Goal: Task Accomplishment & Management: Manage account settings

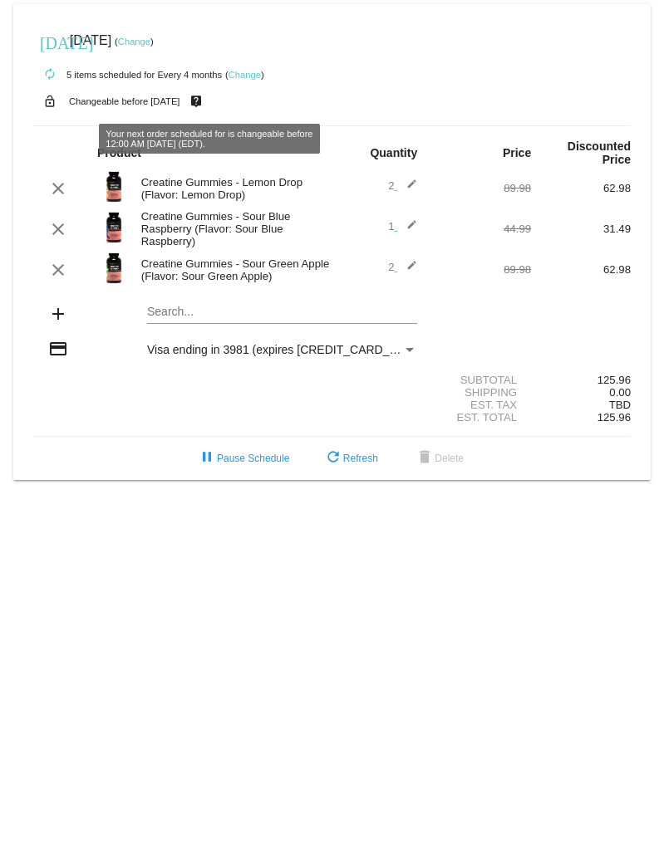
click at [240, 76] on link "Change" at bounding box center [244, 75] width 32 height 10
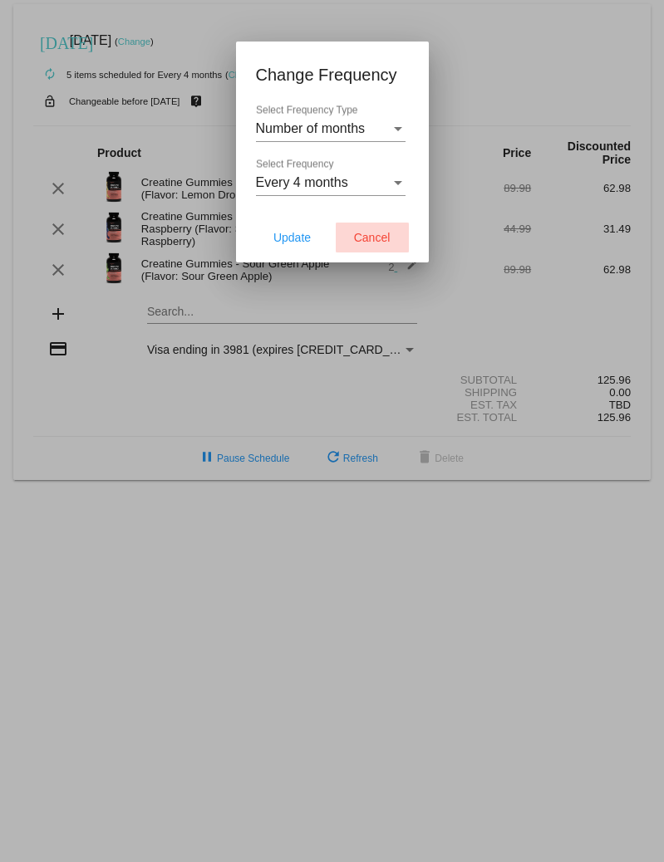
click at [395, 124] on button "Cancel" at bounding box center [372, 238] width 73 height 30
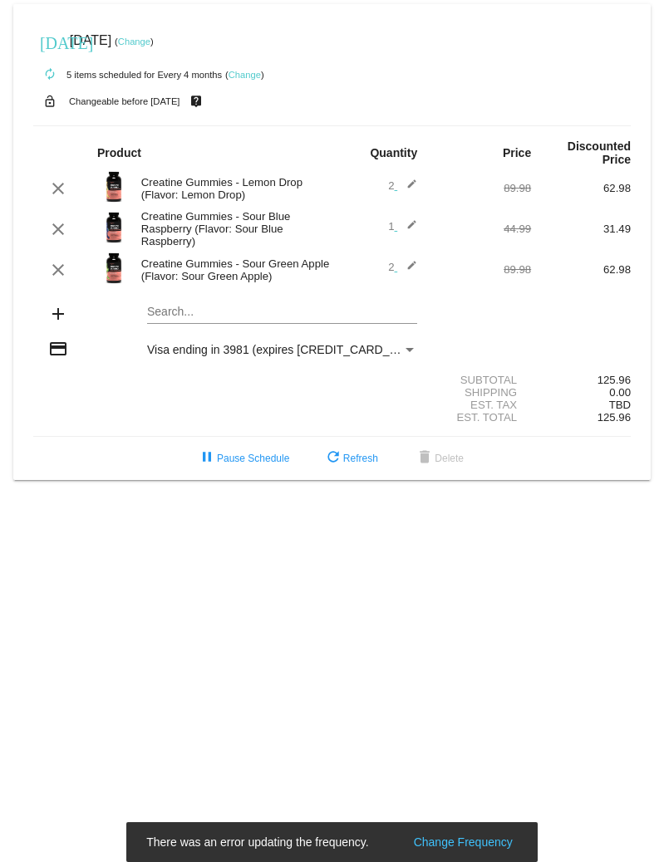
click at [150, 40] on link "Change" at bounding box center [134, 42] width 32 height 10
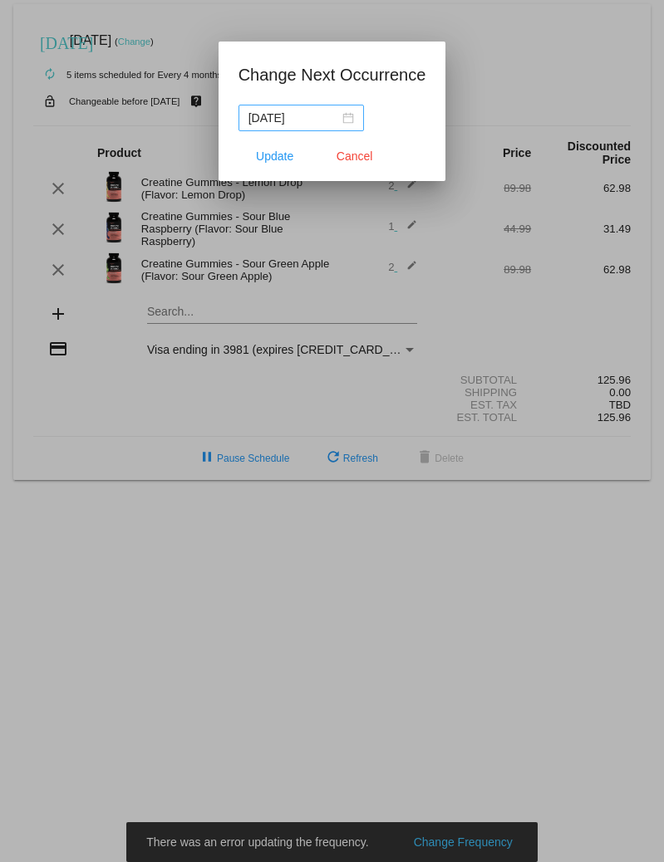
click at [336, 117] on div "2025-09-14" at bounding box center [301, 118] width 106 height 18
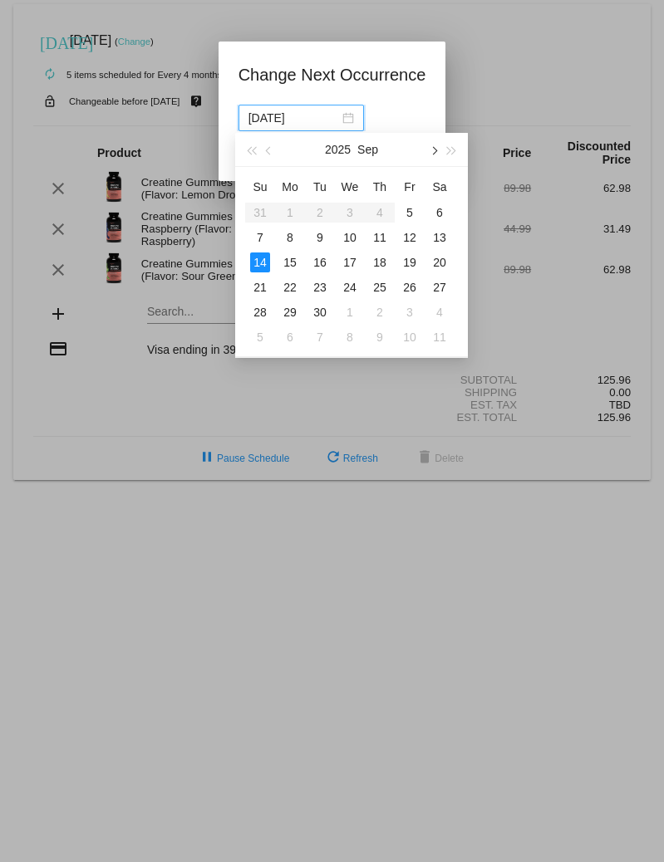
click at [435, 124] on button "button" at bounding box center [433, 149] width 18 height 33
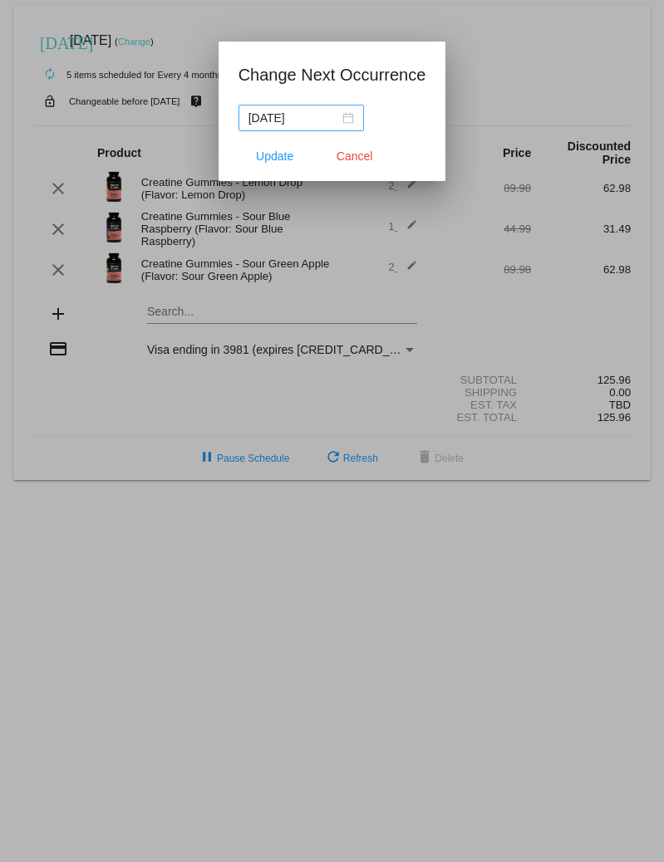
click at [332, 120] on div "2025-09-14" at bounding box center [301, 118] width 106 height 18
click at [332, 115] on div "2025-09-14" at bounding box center [301, 118] width 106 height 18
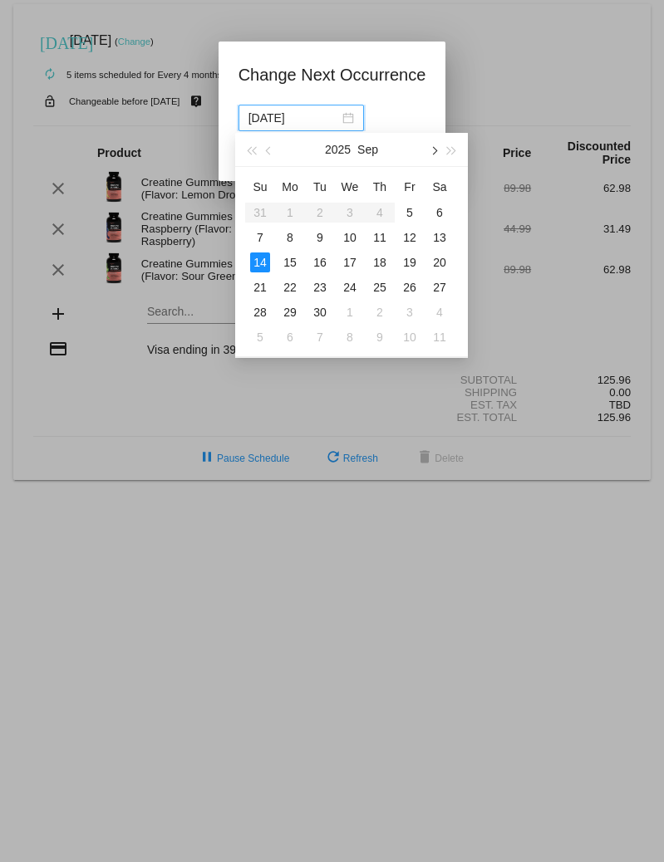
click at [433, 124] on span "button" at bounding box center [433, 151] width 8 height 8
click at [439, 124] on div "1" at bounding box center [440, 213] width 20 height 20
type input "2025-11-01"
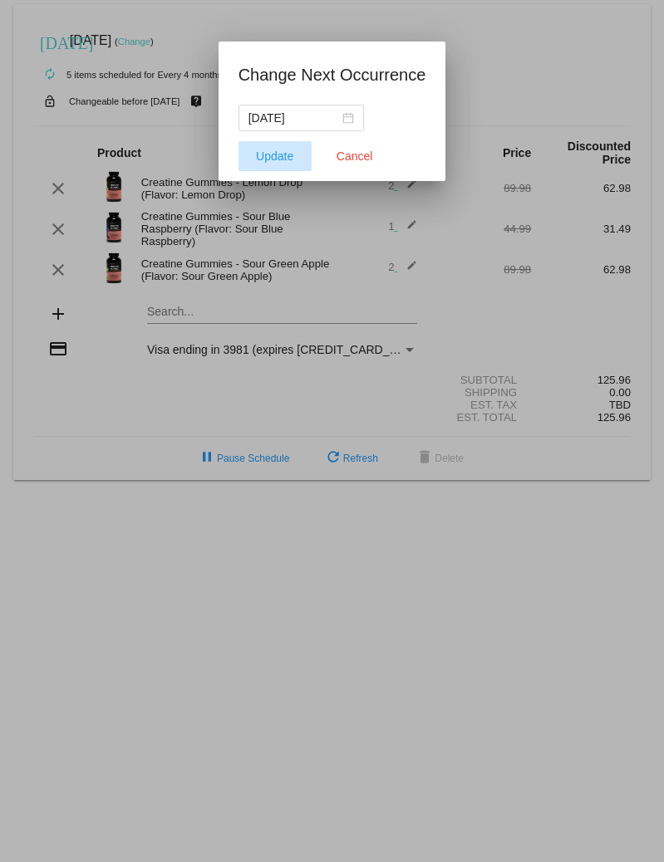
click at [277, 124] on span "Update" at bounding box center [274, 156] width 37 height 13
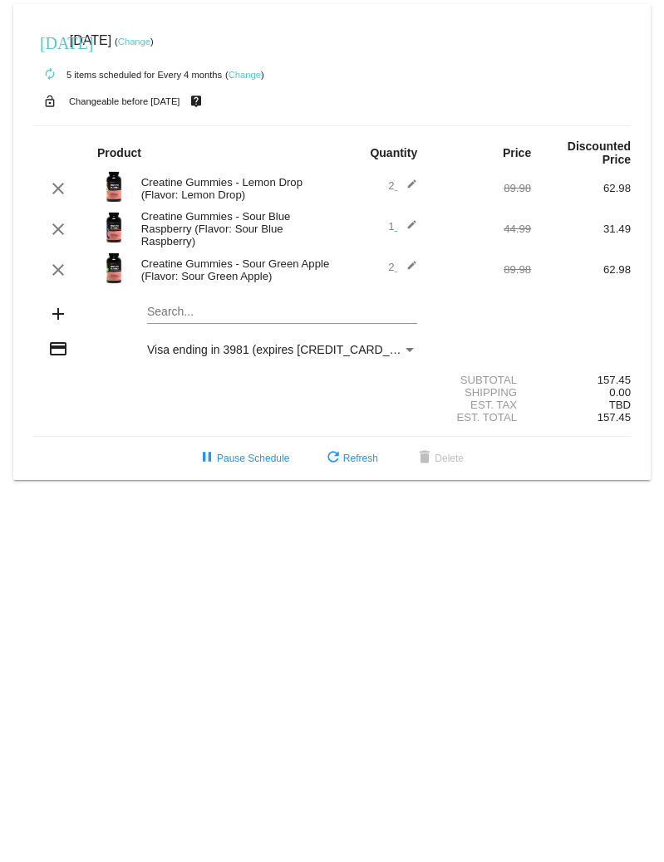
click at [160, 124] on div "Search..." at bounding box center [282, 308] width 270 height 32
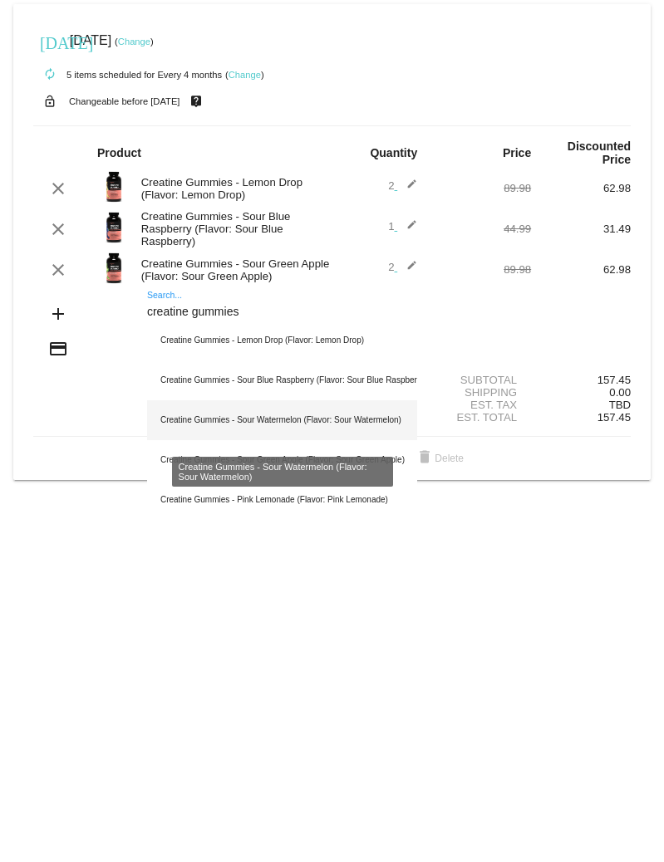
type input "creatine gummies"
click at [228, 124] on div "Creatine Gummies - Sour Watermelon (Flavor: Sour Watermelon)" at bounding box center [282, 420] width 270 height 40
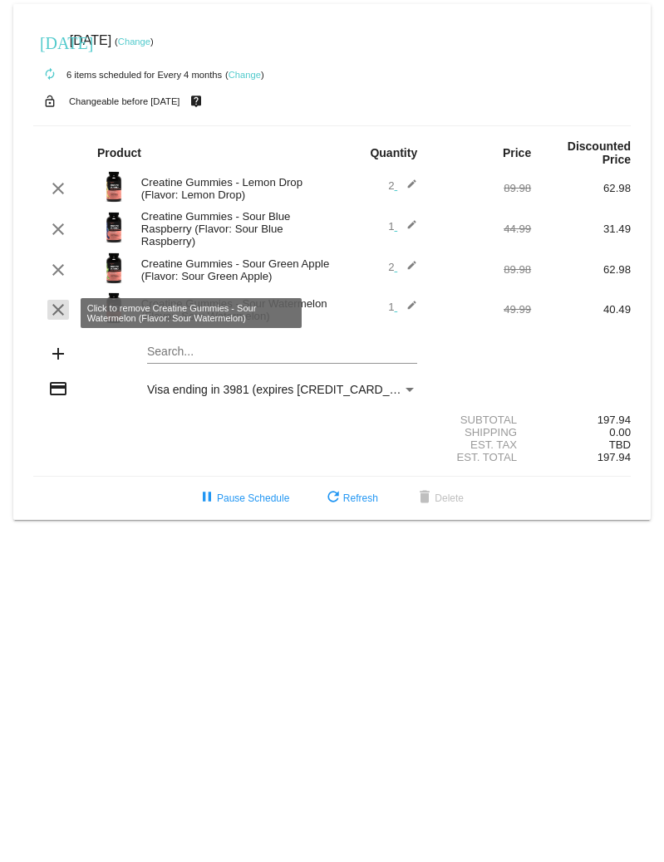
click at [55, 124] on mat-icon "clear" at bounding box center [58, 310] width 20 height 20
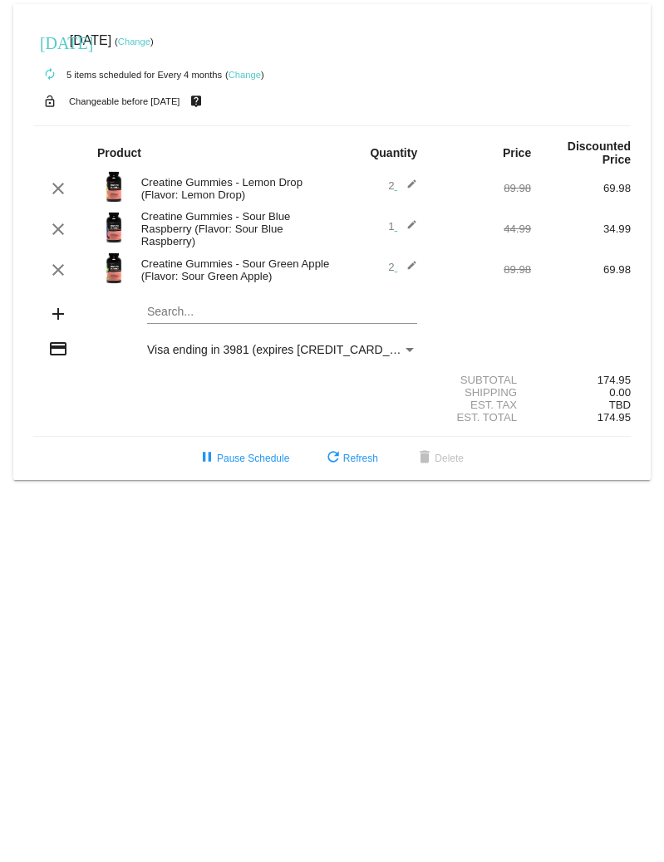
click at [270, 124] on mat-card "[DATE] [DATE] ( Change ) autorenew 5 items scheduled for Every 4 months ( Chang…" at bounding box center [331, 242] width 637 height 476
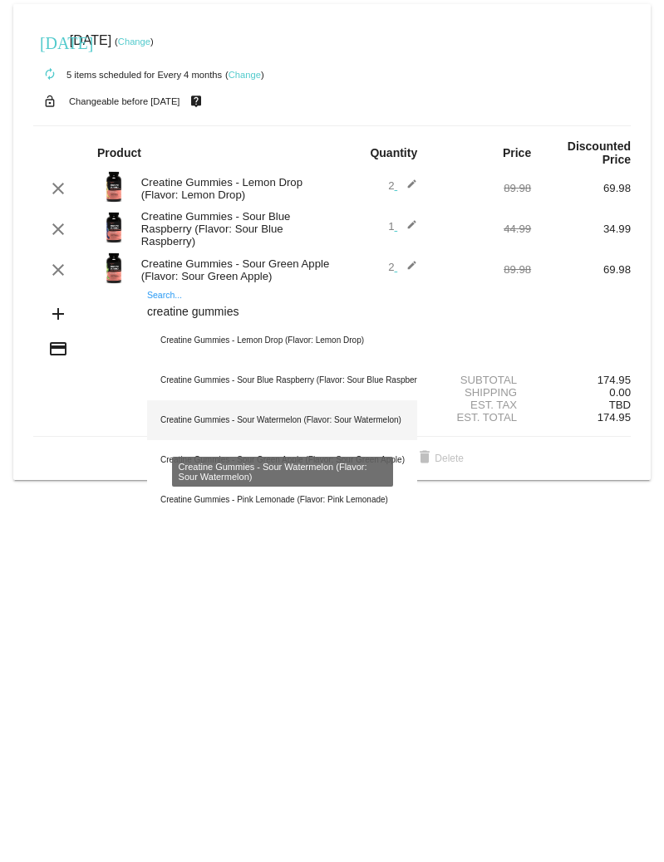
type input "creatine gummies"
click at [234, 124] on div "Creatine Gummies - Sour Watermelon (Flavor: Sour Watermelon)" at bounding box center [282, 420] width 270 height 40
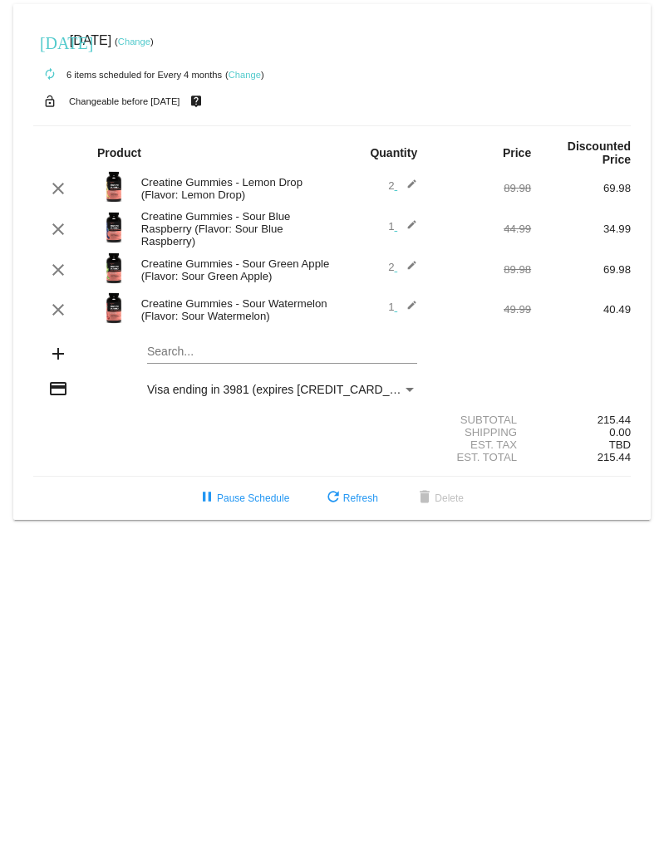
drag, startPoint x: 598, startPoint y: 316, endPoint x: 645, endPoint y: 316, distance: 46.5
click at [642, 124] on mat-card "[DATE] [DATE] ( Change ) autorenew 6 items scheduled for Every 4 months ( Chang…" at bounding box center [331, 262] width 637 height 516
click at [417, 124] on div "1 edit" at bounding box center [381, 310] width 100 height 20
click at [407, 124] on mat-icon "edit" at bounding box center [407, 310] width 20 height 20
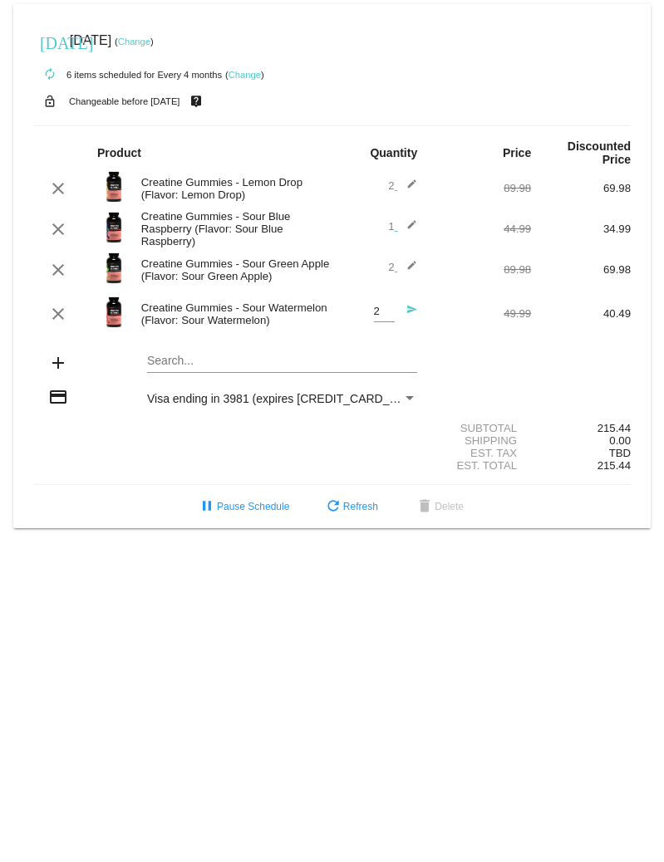
click at [387, 124] on input "2" at bounding box center [384, 312] width 21 height 12
click at [387, 124] on input "3" at bounding box center [384, 312] width 21 height 12
click at [387, 124] on input "4" at bounding box center [384, 312] width 21 height 12
click at [605, 124] on div "34.99" at bounding box center [581, 229] width 100 height 12
click at [96, 124] on div "Est. Total 215.44" at bounding box center [331, 465] width 597 height 12
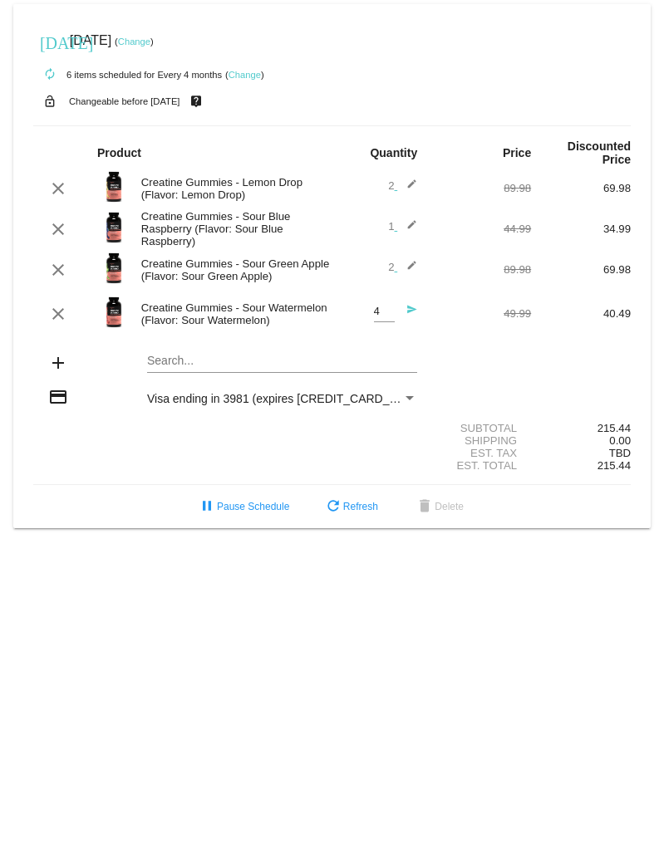
click at [361, 124] on div "4 Quantity send" at bounding box center [381, 314] width 71 height 45
click at [379, 124] on input "4" at bounding box center [384, 312] width 21 height 12
click at [390, 124] on input "3" at bounding box center [384, 312] width 21 height 12
click at [390, 124] on input "2" at bounding box center [384, 312] width 21 height 12
type input "1"
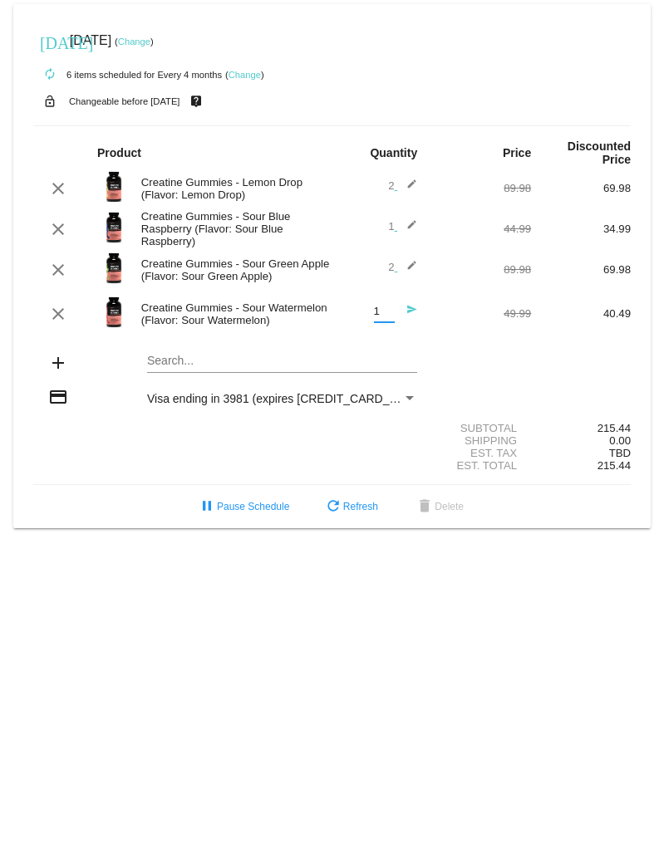
click at [390, 124] on input "1" at bounding box center [384, 312] width 21 height 12
click at [76, 124] on div "pause Pause Schedule refresh Refresh delete Delete" at bounding box center [332, 507] width 624 height 30
click at [351, 124] on span "refresh Refresh" at bounding box center [350, 507] width 55 height 12
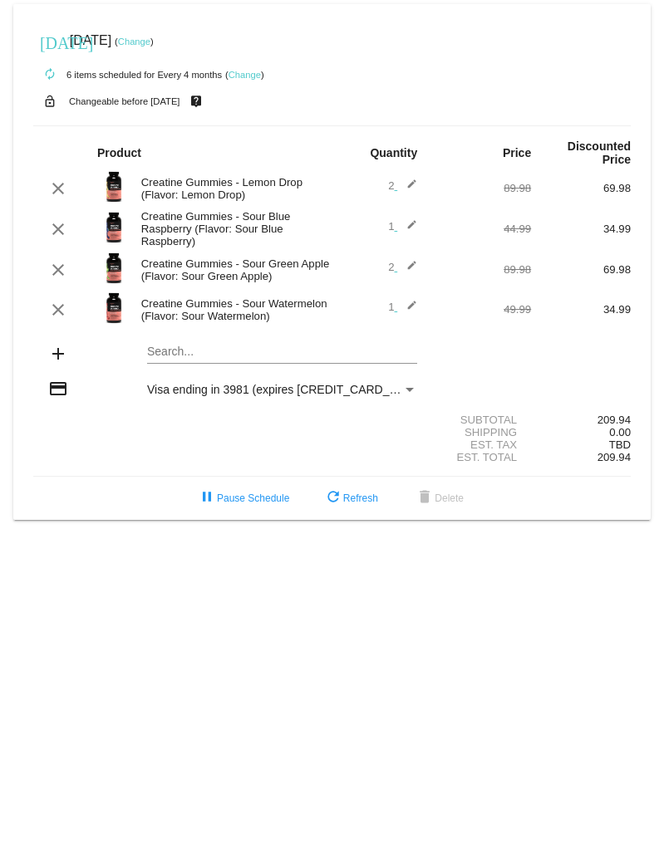
click at [396, 124] on link "edit" at bounding box center [406, 307] width 23 height 12
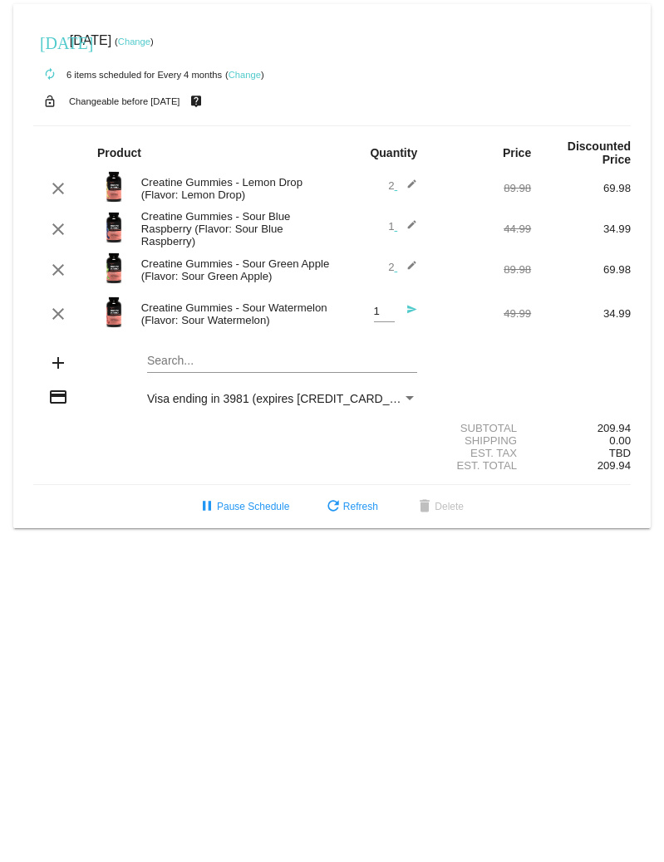
click at [381, 124] on input "1" at bounding box center [384, 312] width 21 height 12
type input "2"
click at [384, 124] on input "2" at bounding box center [384, 312] width 21 height 12
click at [459, 124] on div "clear Creatine Gummies - Sour Watermelon (Flavor: Sour Watermelon) 2 Quantity s…" at bounding box center [331, 314] width 597 height 45
click at [334, 124] on mat-icon "refresh" at bounding box center [333, 508] width 20 height 20
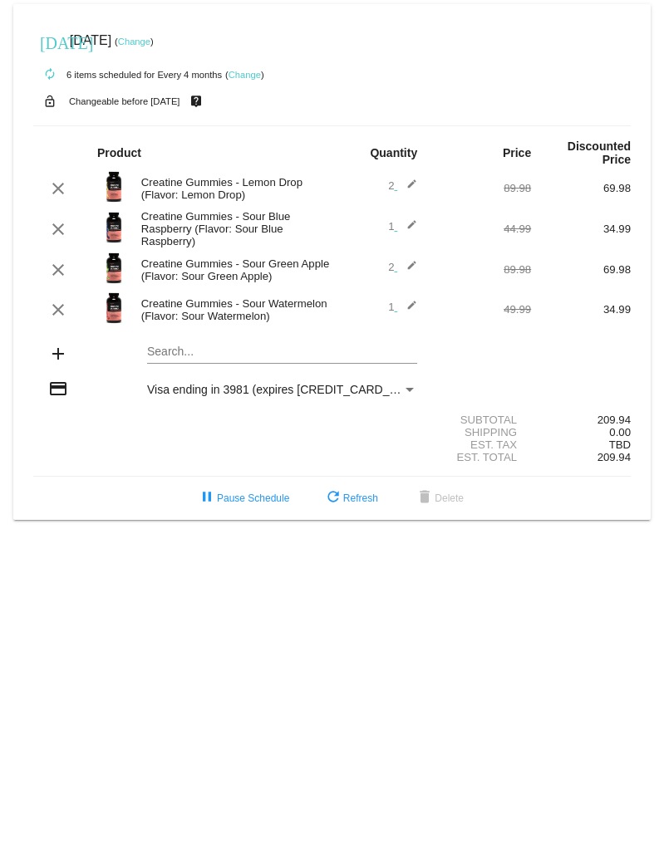
click at [410, 124] on mat-icon "edit" at bounding box center [407, 310] width 20 height 20
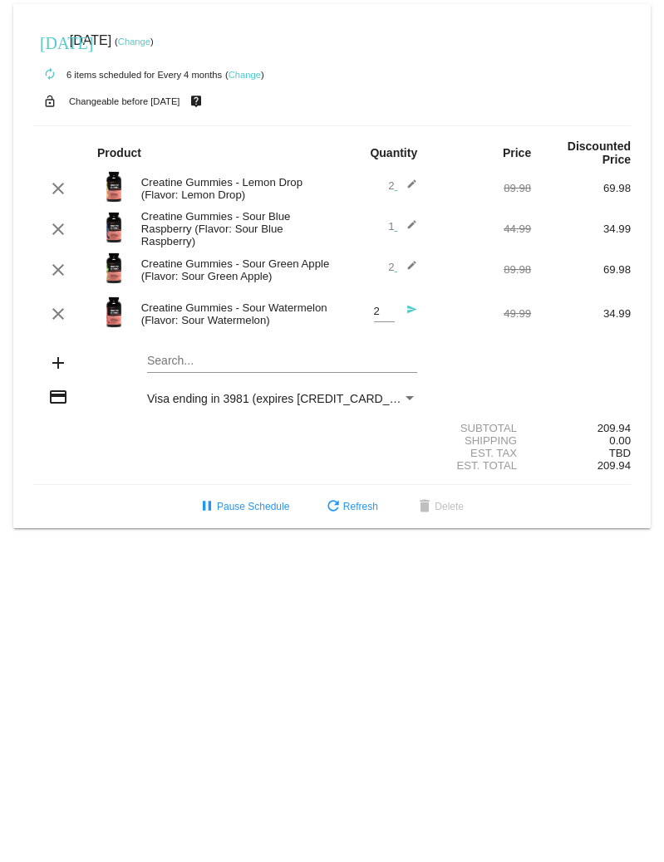
type input "2"
click at [386, 124] on input "2" at bounding box center [384, 312] width 21 height 12
click at [489, 124] on div "add Search..." at bounding box center [331, 364] width 597 height 47
click at [360, 124] on span "refresh Refresh" at bounding box center [350, 507] width 55 height 12
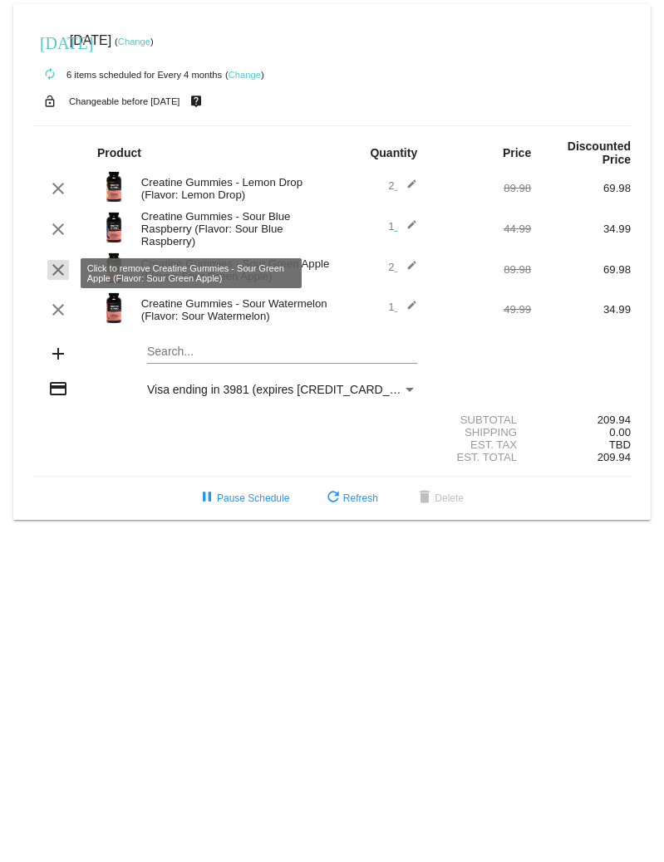
click at [56, 124] on mat-icon "clear" at bounding box center [58, 270] width 20 height 20
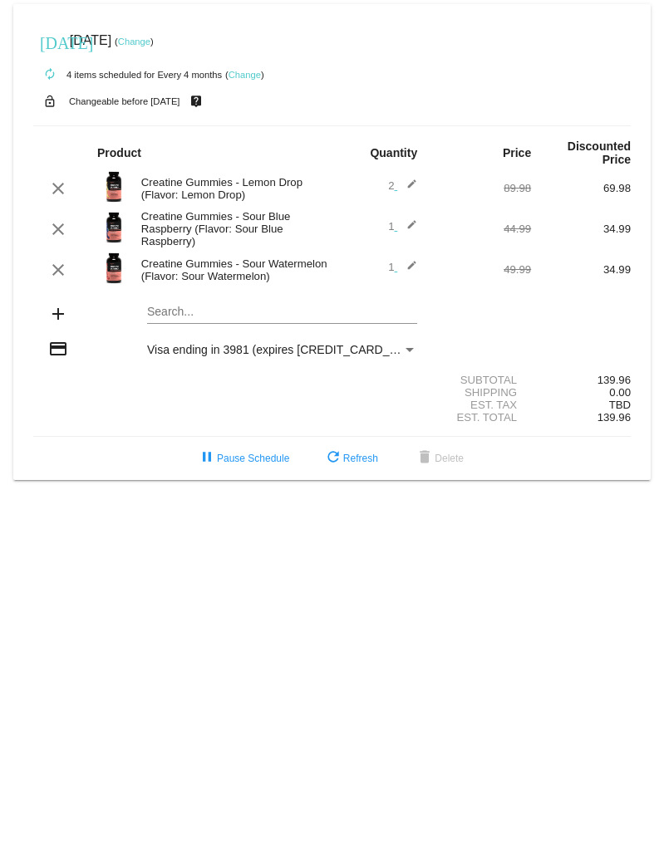
click at [222, 124] on mat-card "[DATE] [DATE] ( Change ) autorenew 4 items scheduled for Every 4 months ( Chang…" at bounding box center [331, 242] width 637 height 476
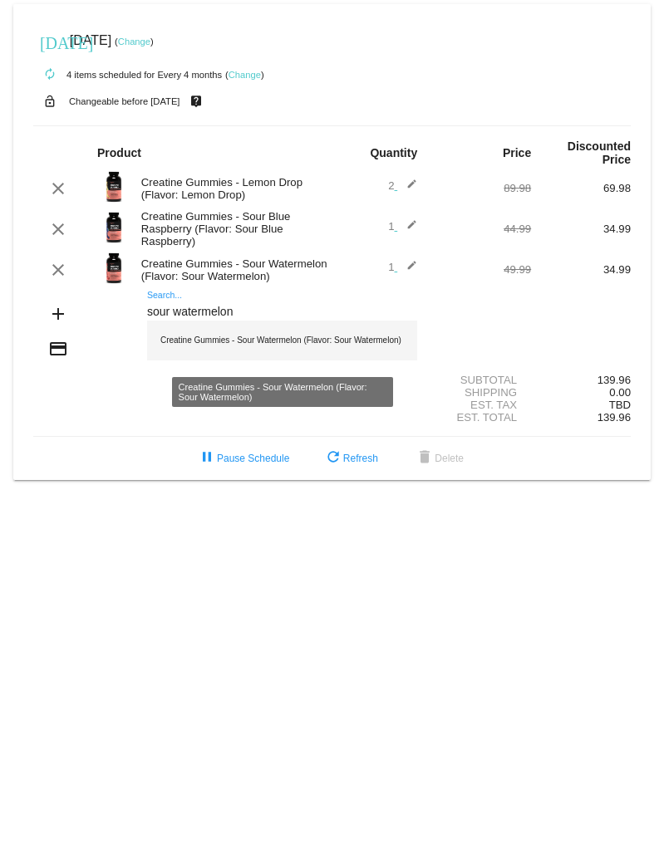
type input "sour watermelon"
click at [208, 124] on div "Creatine Gummies - Sour Watermelon (Flavor: Sour Watermelon)" at bounding box center [282, 341] width 270 height 40
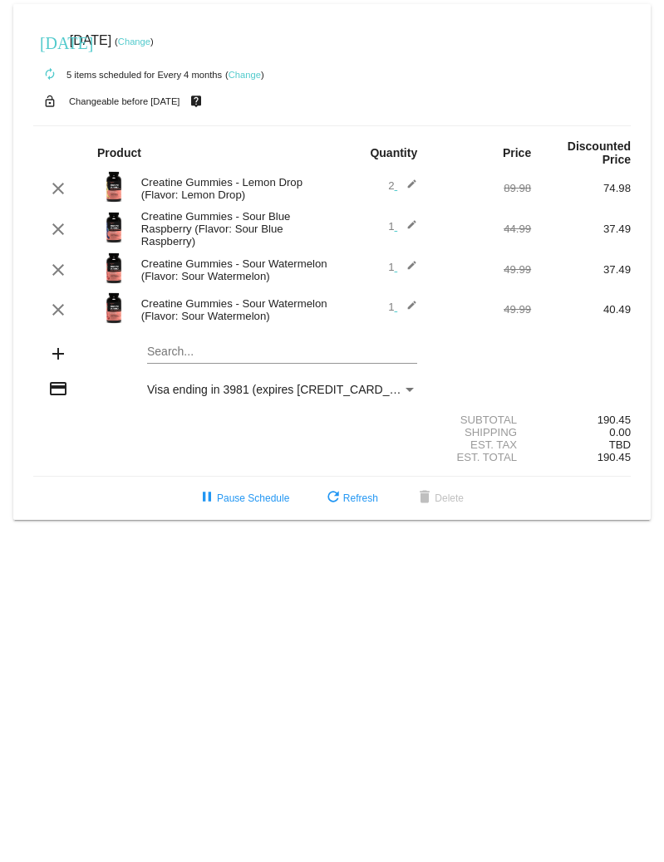
click at [554, 124] on div "add Search..." at bounding box center [331, 354] width 597 height 47
click at [414, 124] on mat-icon "edit" at bounding box center [407, 270] width 20 height 20
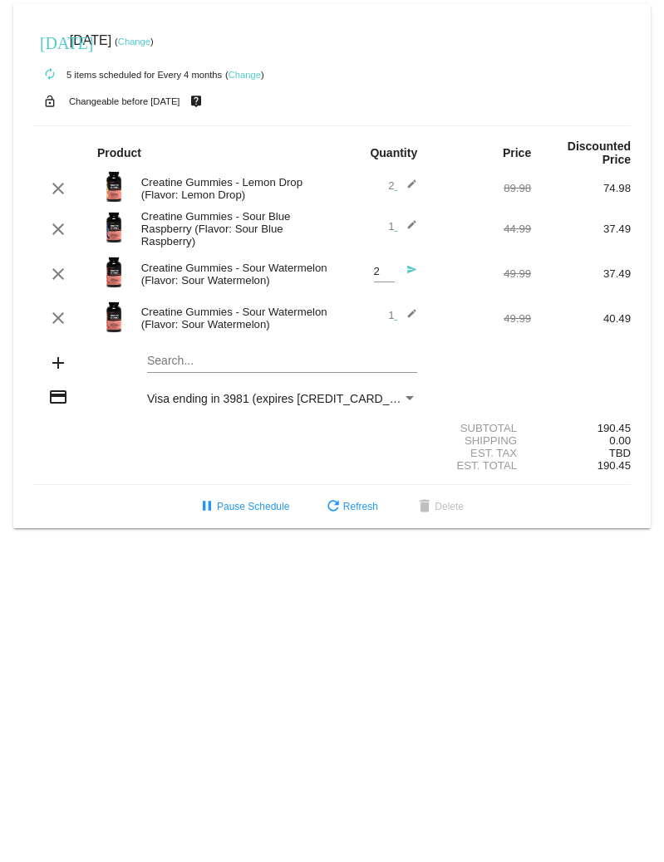
type input "2"
click at [388, 124] on input "2" at bounding box center [384, 272] width 21 height 12
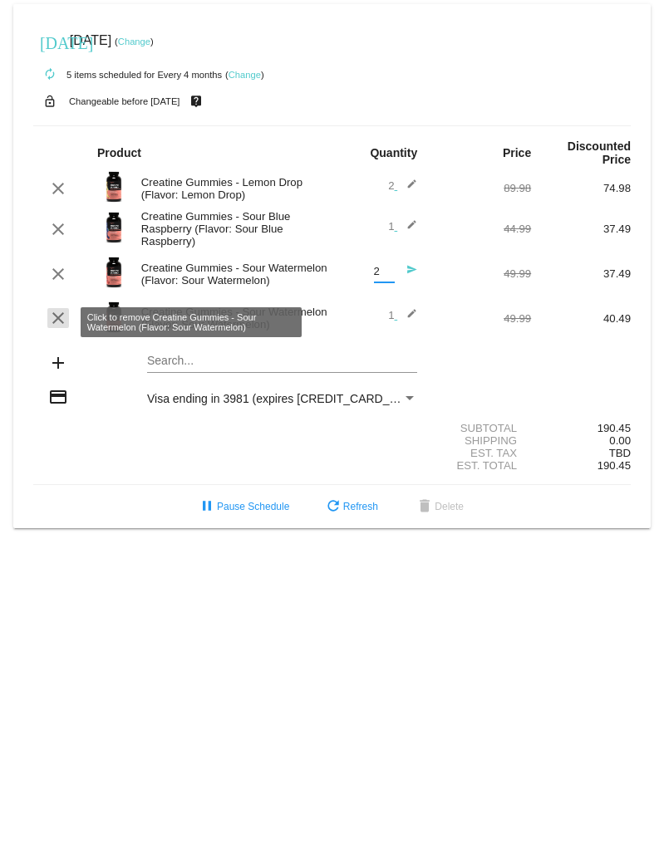
click at [57, 124] on mat-icon "clear" at bounding box center [58, 318] width 20 height 20
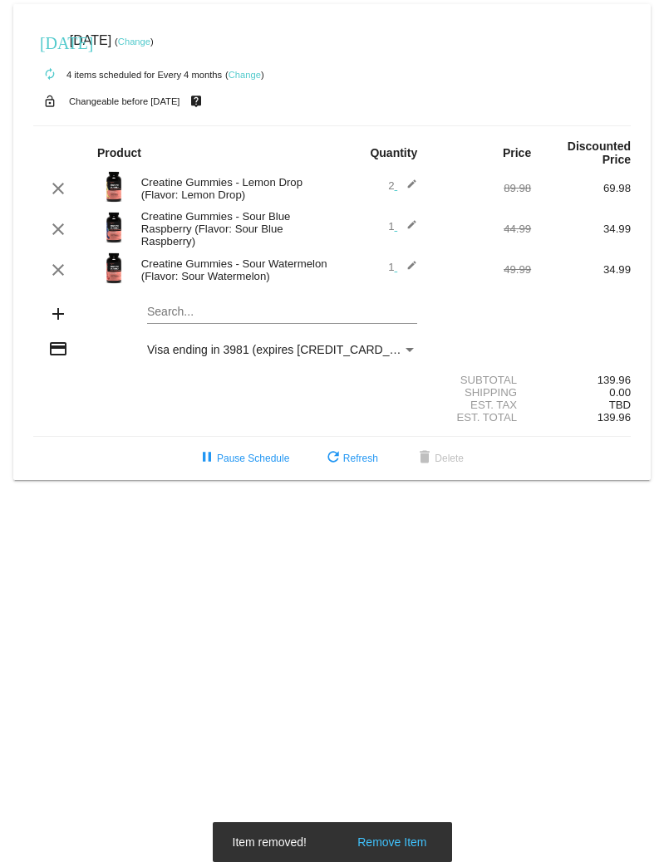
click at [407, 124] on mat-icon "edit" at bounding box center [407, 270] width 20 height 20
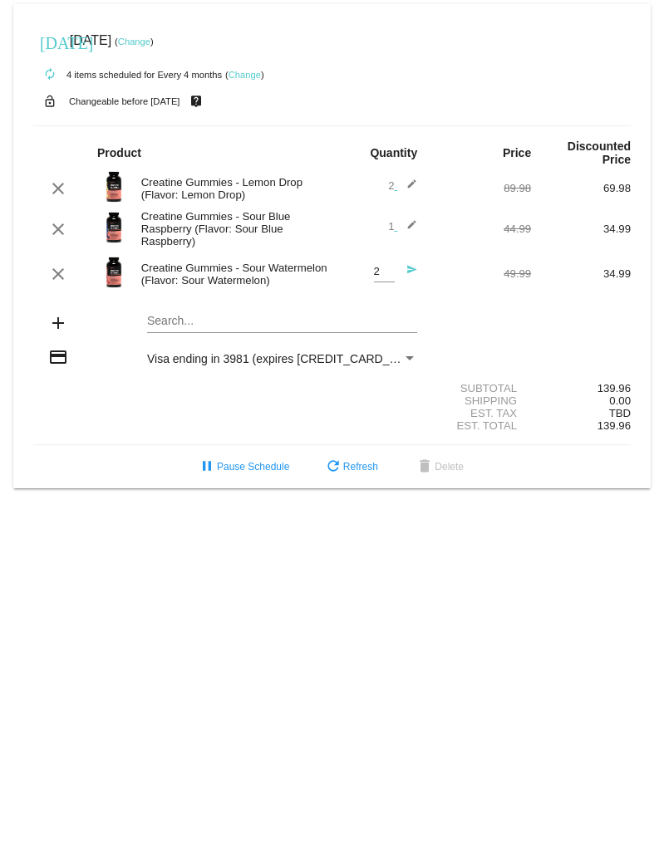
type input "2"
click at [385, 124] on input "2" at bounding box center [384, 272] width 21 height 12
click at [351, 124] on div "Search..." at bounding box center [282, 317] width 270 height 32
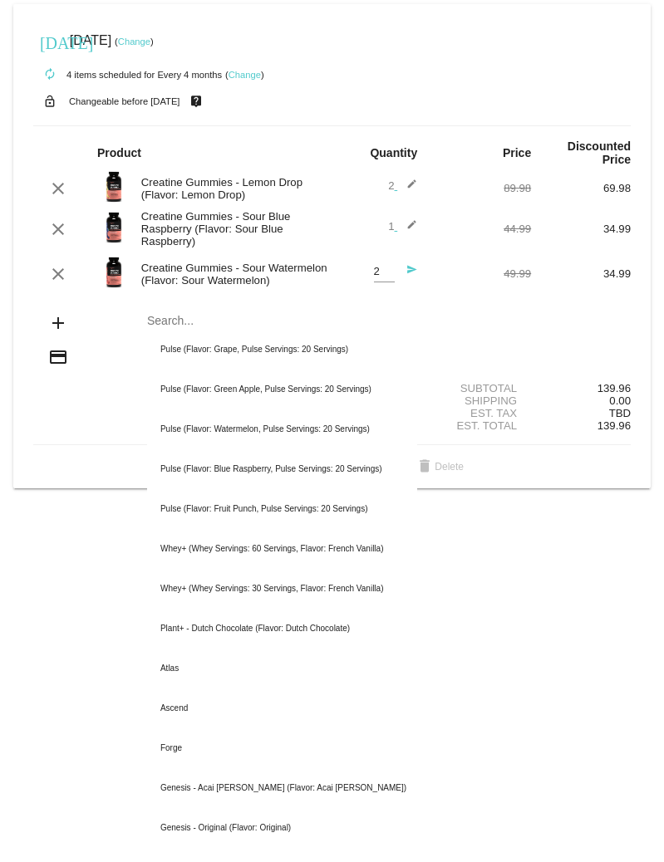
click at [464, 124] on div "add Search... Pulse (Flavor: Grape, Pulse Servings: 20 Servings) Pulse (Flavor:…" at bounding box center [331, 324] width 597 height 47
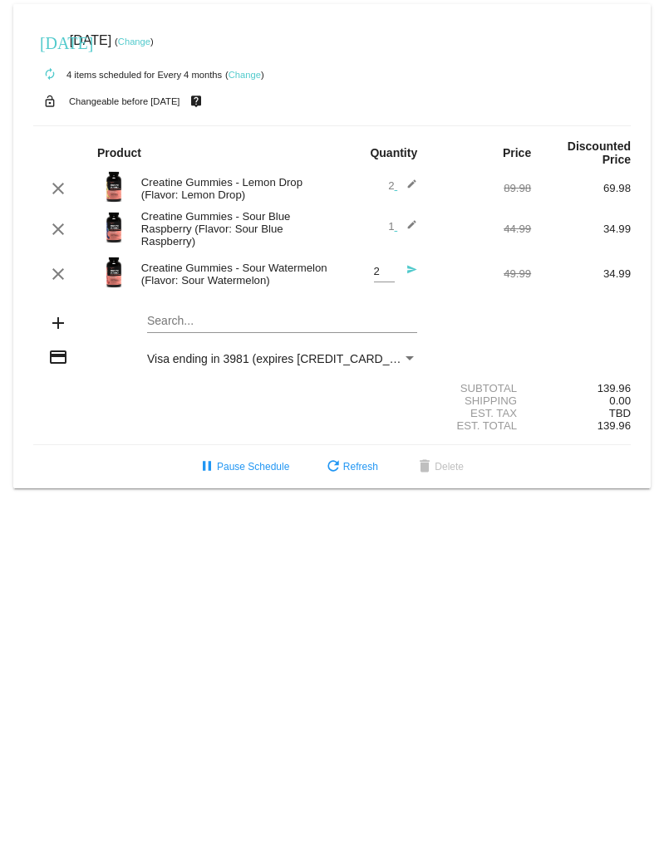
click at [505, 124] on div "add Search..." at bounding box center [331, 324] width 597 height 47
click at [346, 124] on button "refresh Refresh" at bounding box center [350, 467] width 81 height 30
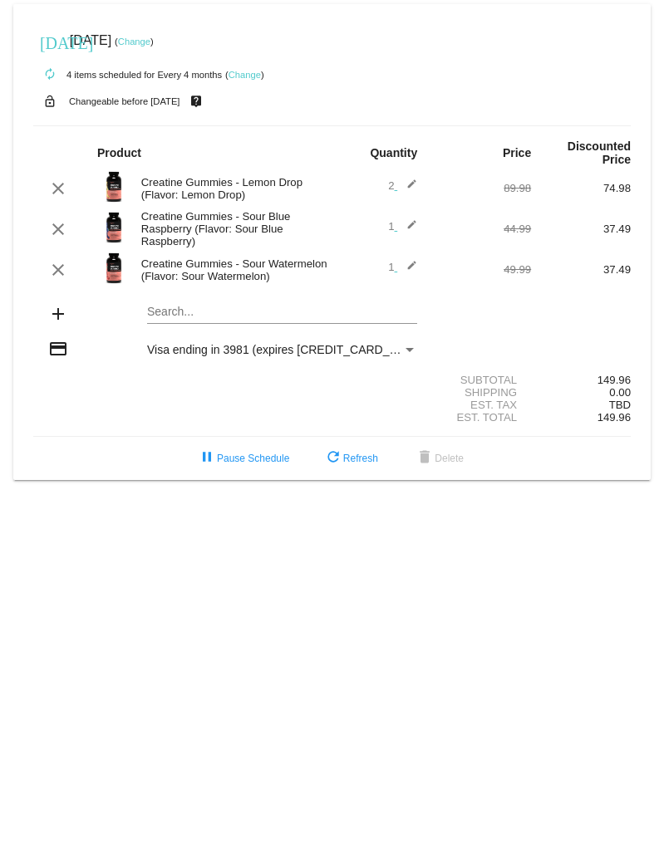
click at [410, 124] on mat-icon "edit" at bounding box center [407, 270] width 20 height 20
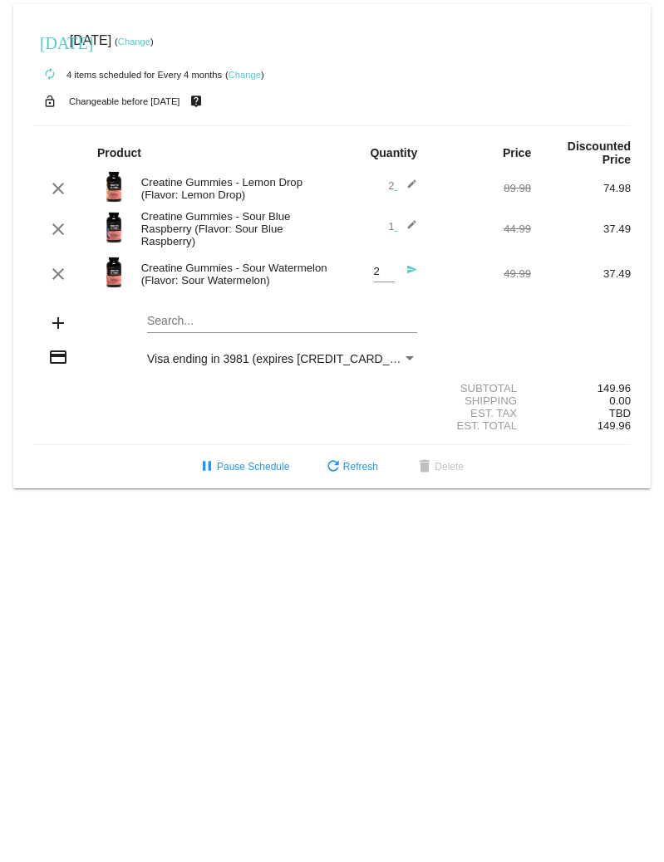
type input "2"
click at [389, 124] on input "2" at bounding box center [384, 272] width 21 height 12
click at [491, 124] on div "add Search..." at bounding box center [331, 324] width 597 height 47
click at [380, 124] on input "2" at bounding box center [384, 272] width 21 height 12
click at [454, 124] on div "add Search..." at bounding box center [331, 324] width 597 height 47
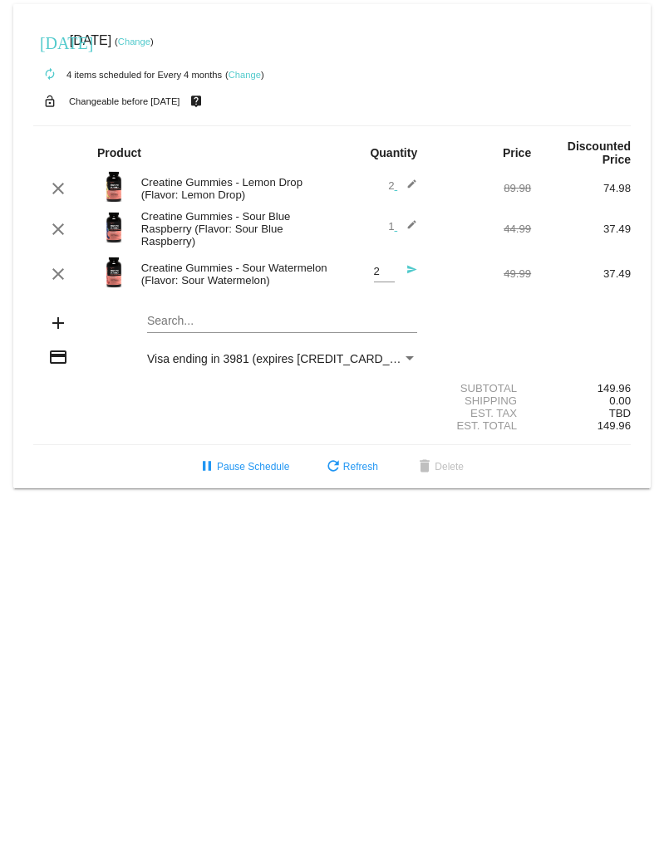
click at [410, 124] on mat-icon "send" at bounding box center [407, 274] width 20 height 20
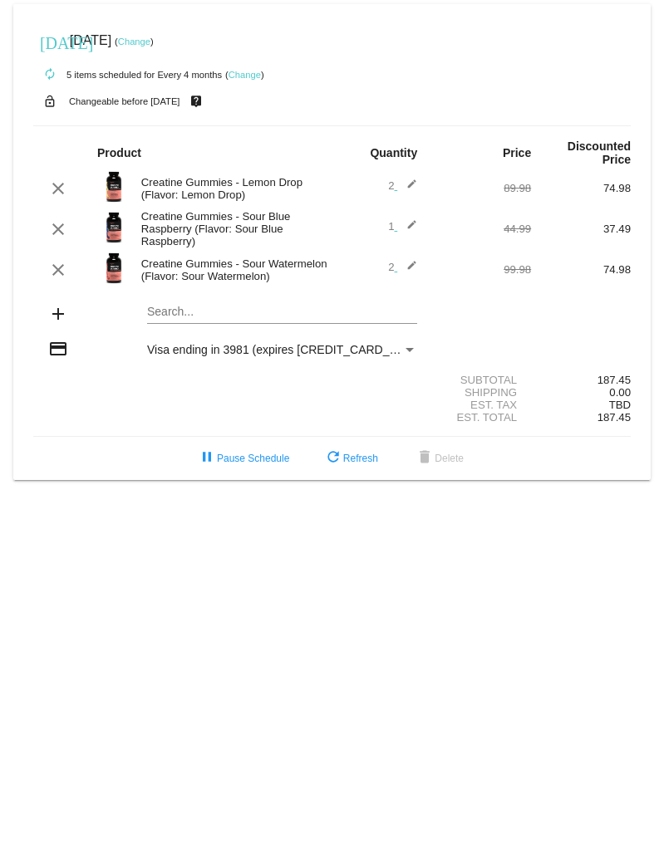
click at [391, 124] on span "1 edit" at bounding box center [402, 226] width 29 height 12
click at [263, 124] on mat-card "[DATE] [DATE] ( Change ) autorenew 5 items scheduled for Every 4 months ( Chang…" at bounding box center [331, 242] width 637 height 476
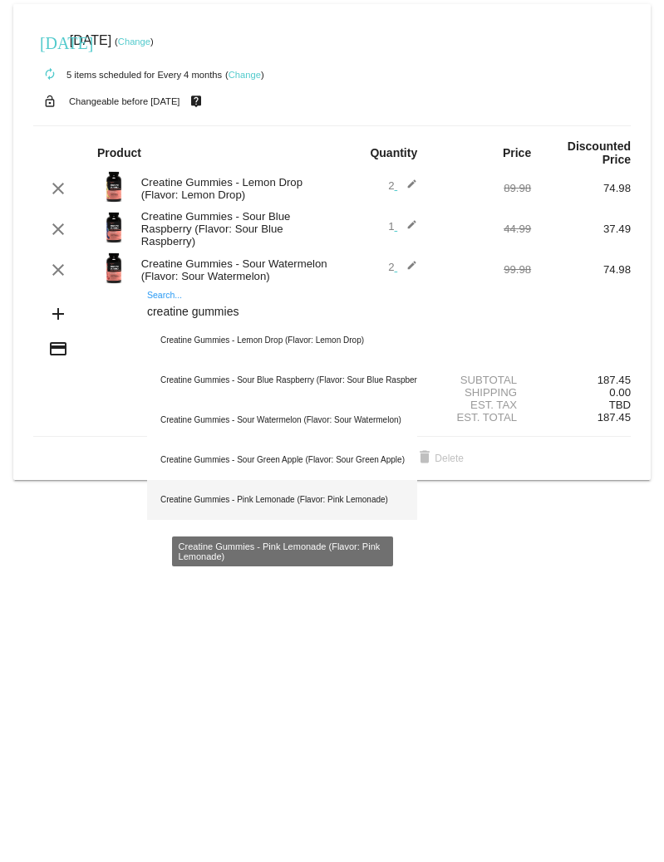
type input "creatine gummies"
click at [195, 124] on div "Creatine Gummies - Pink Lemonade (Flavor: Pink Lemonade)" at bounding box center [282, 500] width 270 height 40
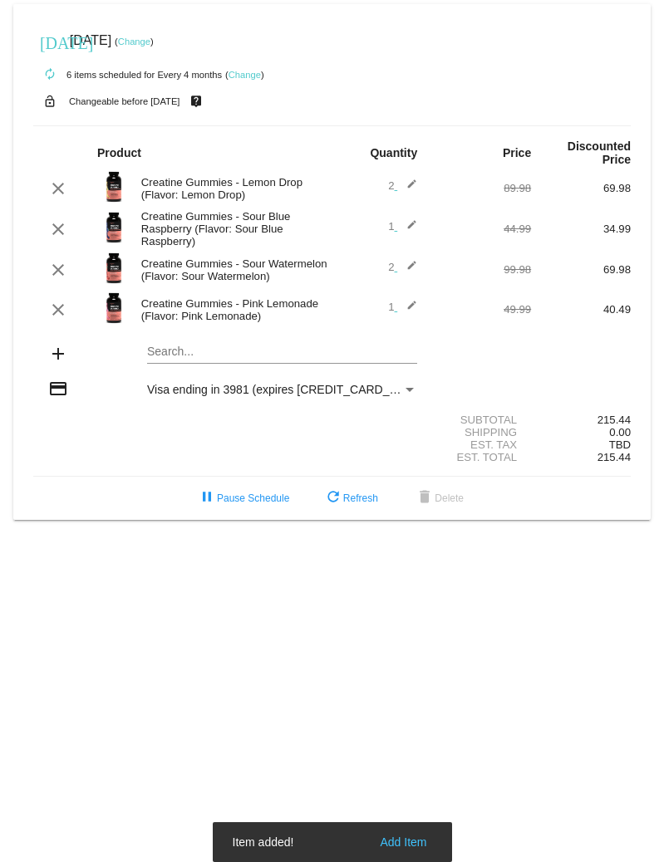
click at [505, 124] on div "add Search..." at bounding box center [331, 354] width 597 height 47
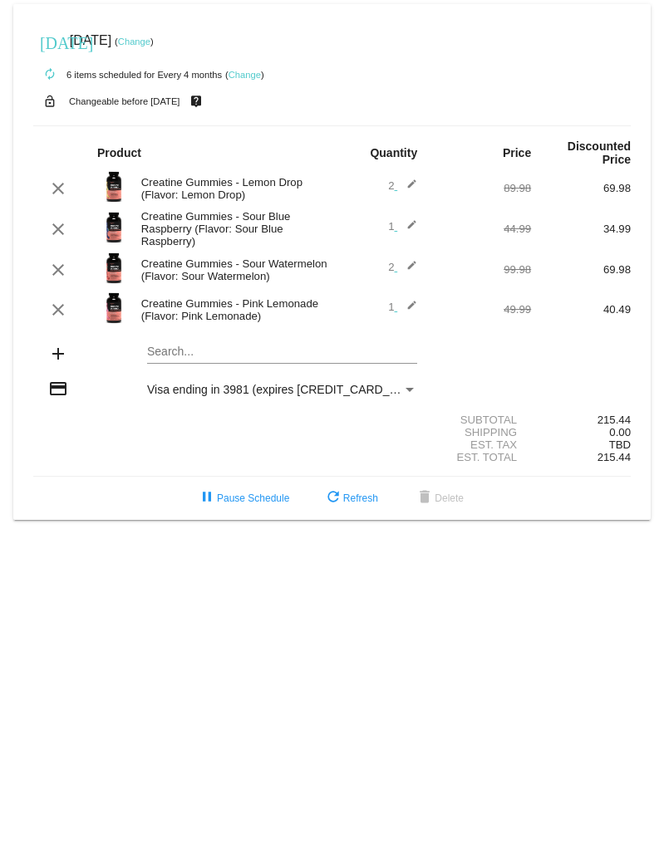
click at [407, 124] on mat-icon "edit" at bounding box center [407, 189] width 20 height 20
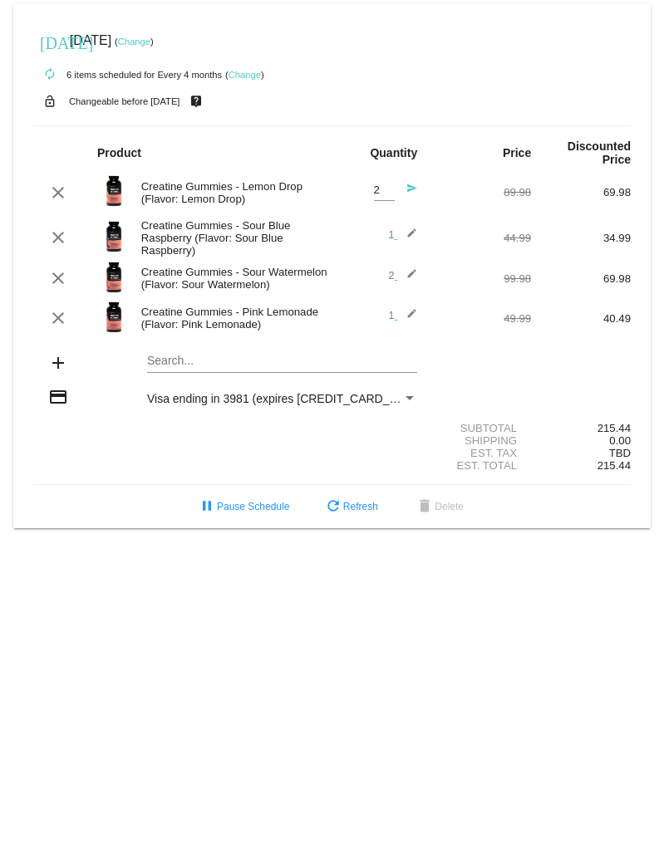
click at [395, 124] on span "1 edit" at bounding box center [402, 315] width 29 height 12
click at [390, 124] on span "1 edit" at bounding box center [402, 315] width 29 height 12
click at [405, 124] on mat-icon "edit" at bounding box center [407, 318] width 20 height 20
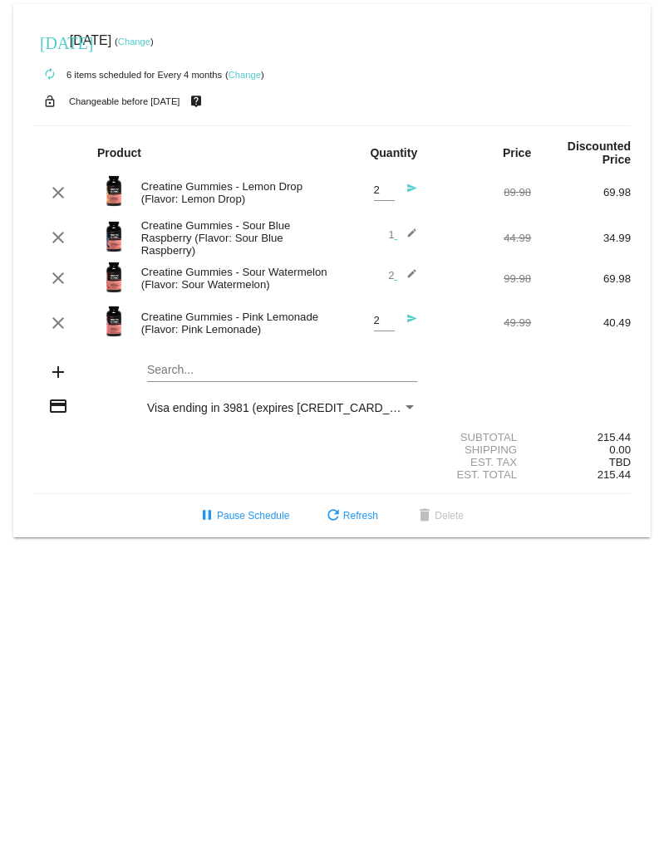
type input "2"
click at [389, 124] on input "2" at bounding box center [384, 321] width 21 height 12
click at [378, 124] on input "2" at bounding box center [384, 190] width 21 height 12
type input "1"
click at [390, 124] on input "1" at bounding box center [384, 190] width 21 height 12
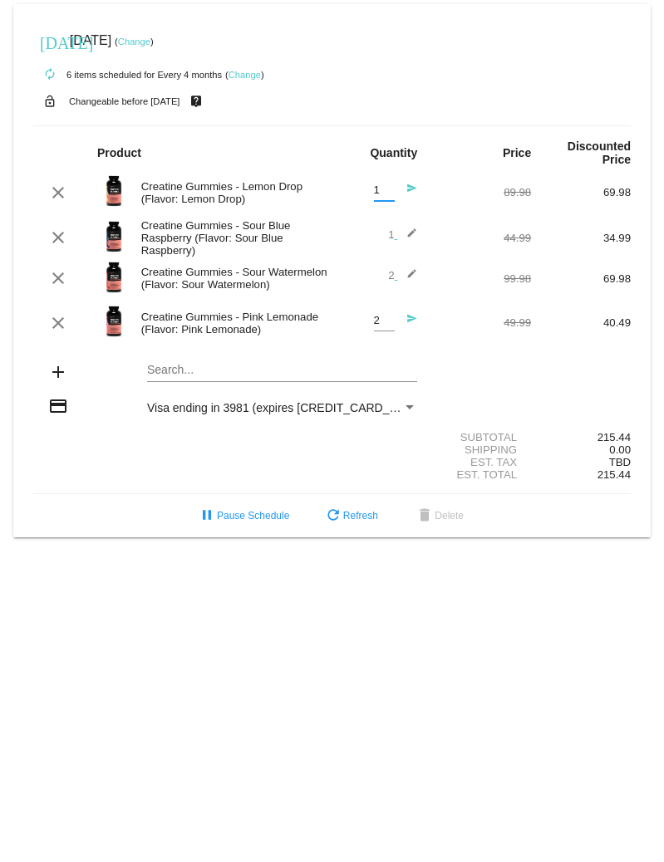
click at [407, 124] on mat-icon "send" at bounding box center [407, 323] width 20 height 20
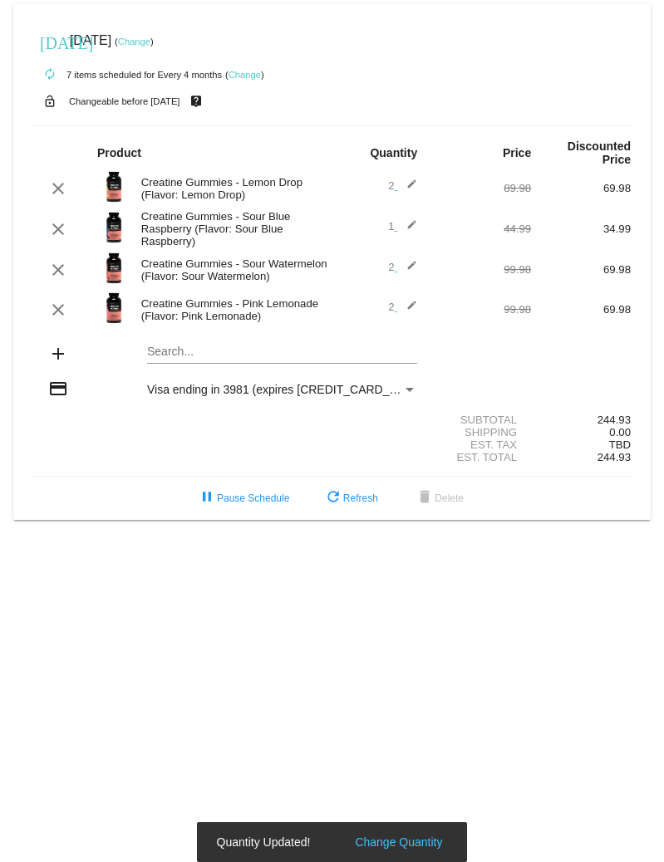
click at [410, 124] on mat-icon "edit" at bounding box center [407, 189] width 20 height 20
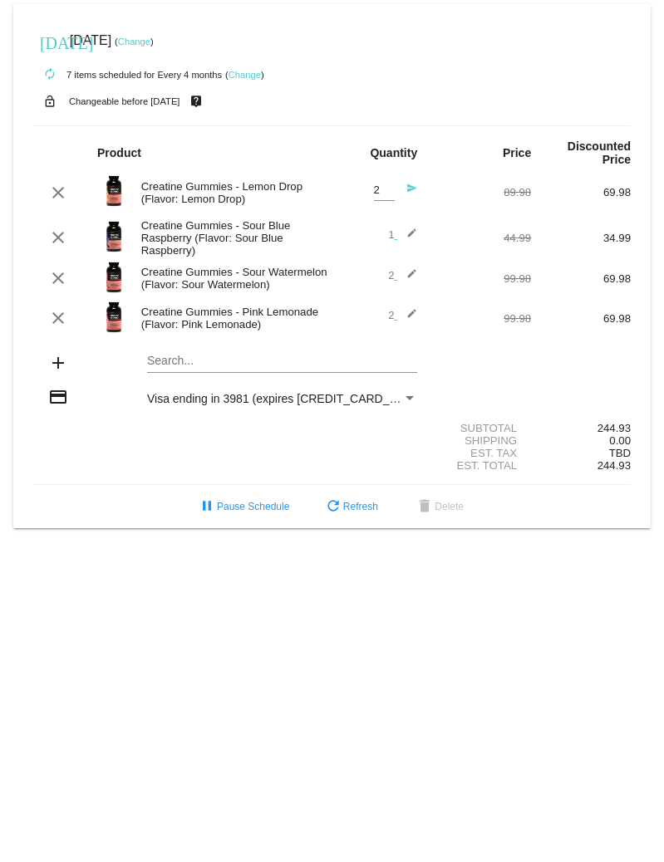
click at [396, 124] on span "2 Quantity send" at bounding box center [396, 190] width 44 height 12
type input "1"
click at [384, 124] on input "1" at bounding box center [384, 190] width 21 height 12
click at [410, 124] on mat-icon "send" at bounding box center [407, 193] width 20 height 20
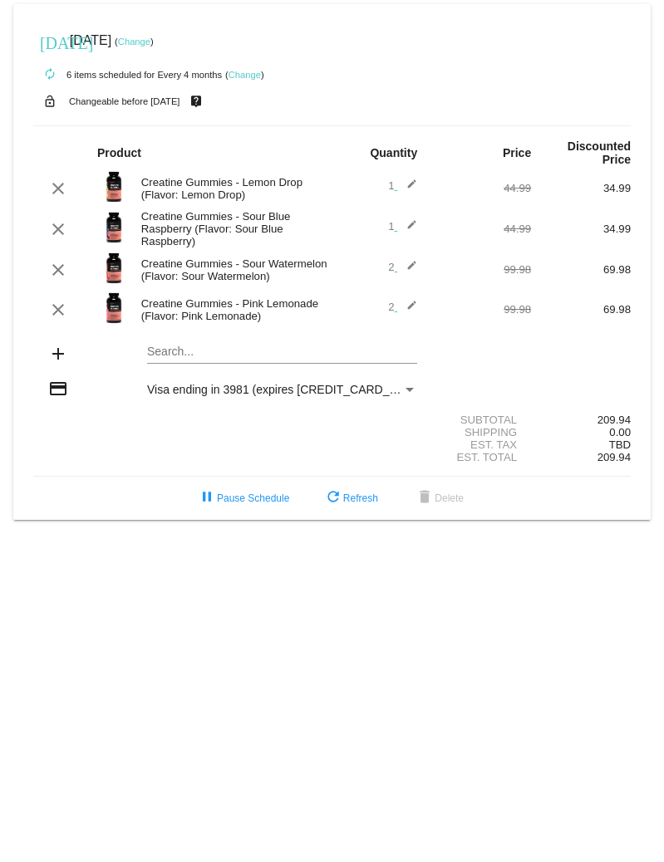
click at [413, 124] on mat-icon "edit" at bounding box center [407, 189] width 20 height 20
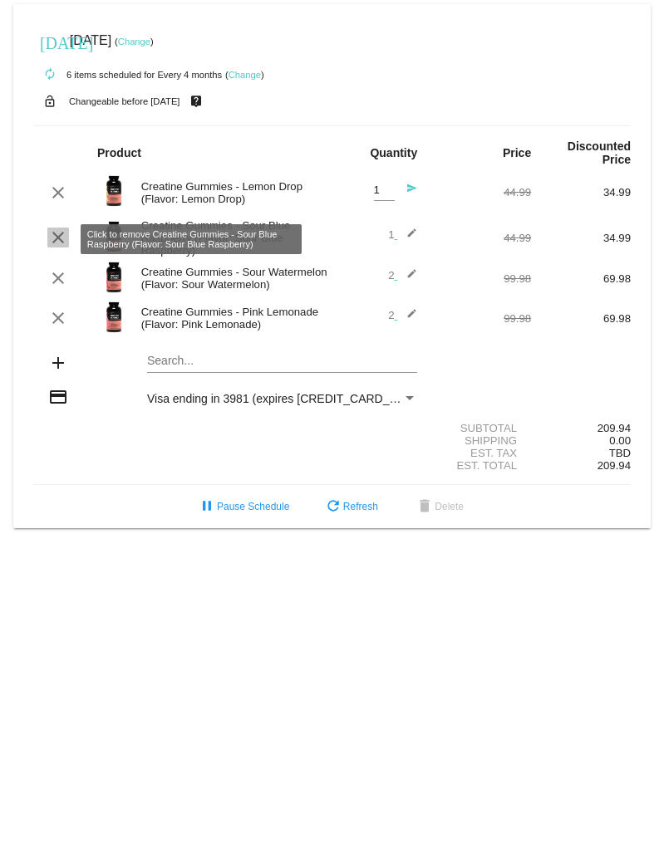
click at [58, 124] on mat-icon "clear" at bounding box center [58, 238] width 20 height 20
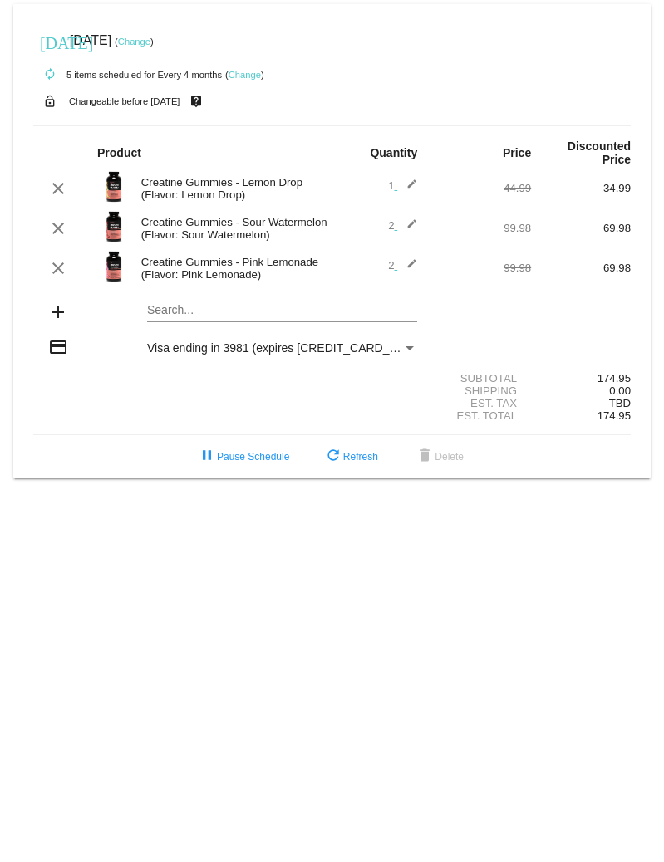
drag, startPoint x: 593, startPoint y: 376, endPoint x: 711, endPoint y: 498, distance: 169.8
click at [663, 124] on html "today Nov 1 2025 ( Change ) autorenew 5 items scheduled for Every 4 months ( Ch…" at bounding box center [332, 431] width 664 height 862
click at [622, 124] on span "TBD" at bounding box center [620, 403] width 22 height 12
click at [248, 76] on link "Change" at bounding box center [244, 75] width 32 height 10
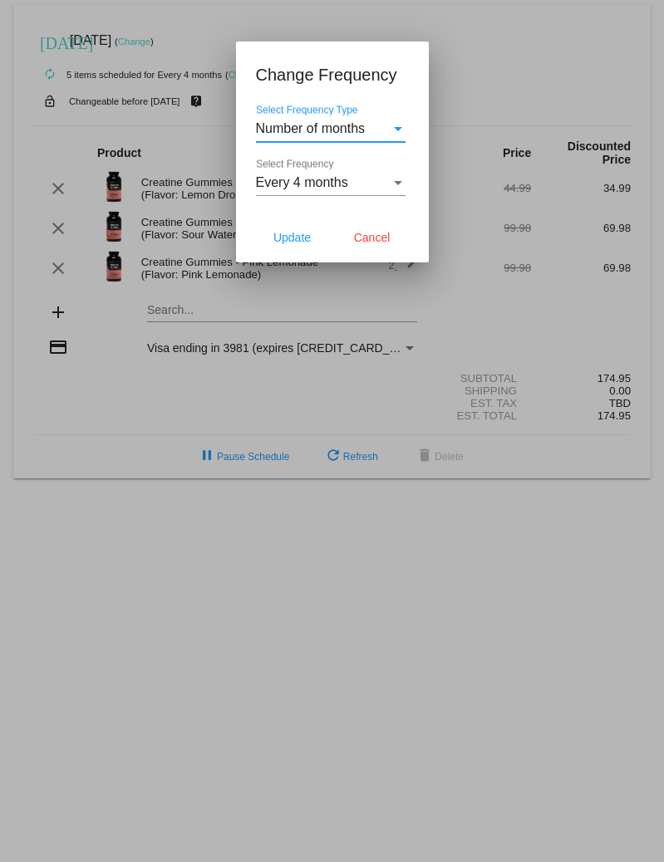
click at [356, 124] on div "Every 4 months Select Frequency" at bounding box center [331, 177] width 150 height 37
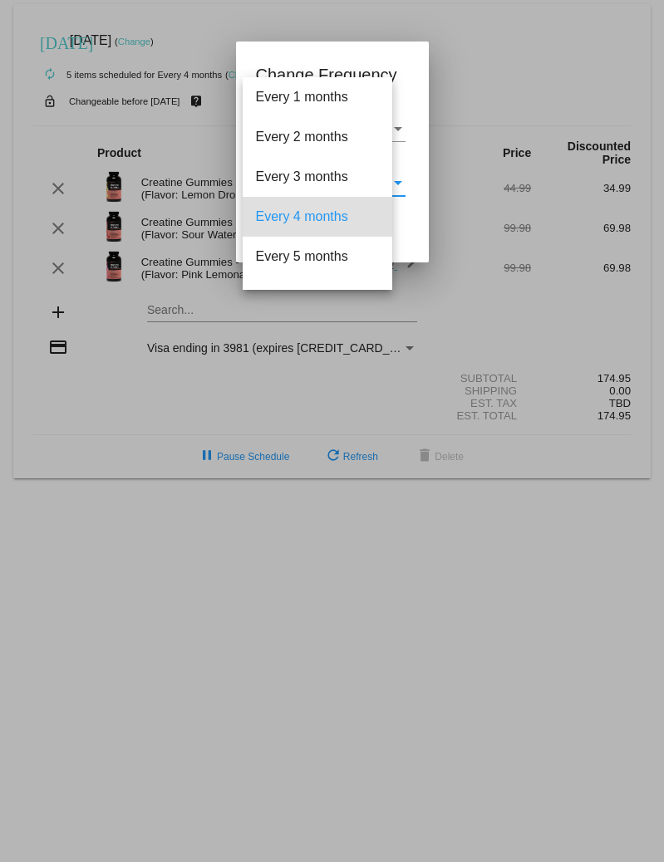
scroll to position [33, 0]
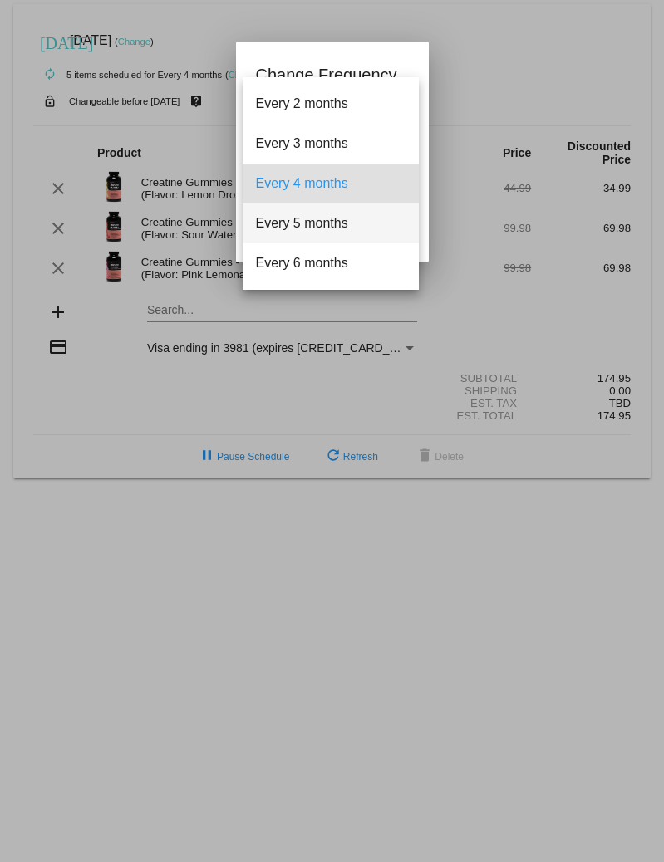
click at [351, 124] on span "Every 5 months" at bounding box center [331, 224] width 150 height 40
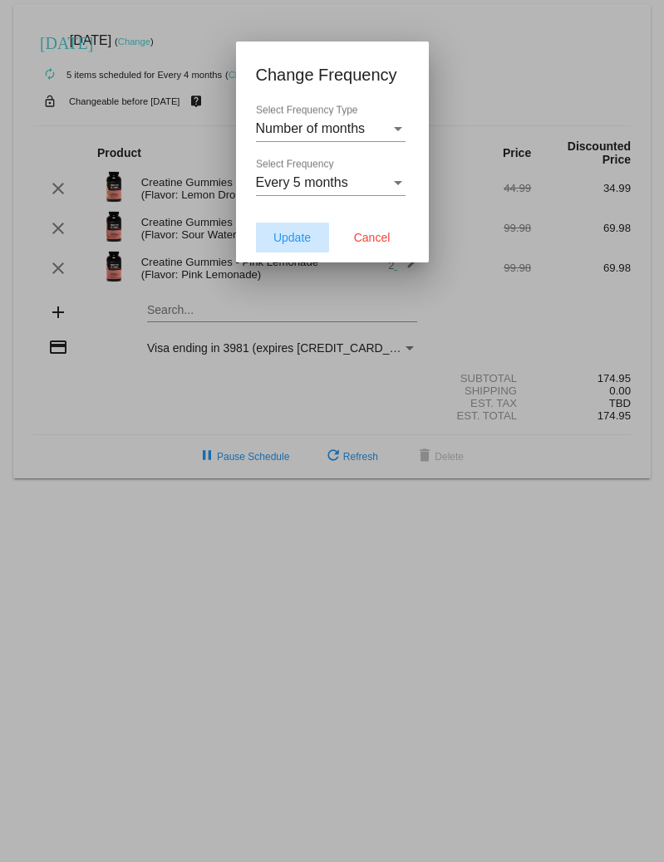
click at [307, 124] on span "Update" at bounding box center [291, 237] width 37 height 13
